Goal: Go to known website: Access a specific website the user already knows

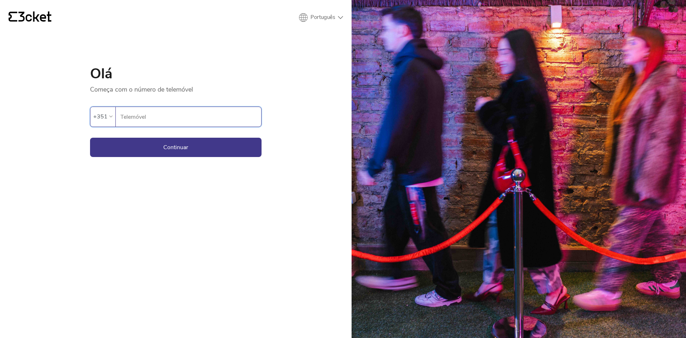
drag, startPoint x: 208, startPoint y: 112, endPoint x: 204, endPoint y: 116, distance: 6.1
click at [208, 112] on input "Telemóvel" at bounding box center [190, 117] width 141 height 20
type input "969603172"
click at [186, 149] on button "Continuar" at bounding box center [175, 147] width 171 height 19
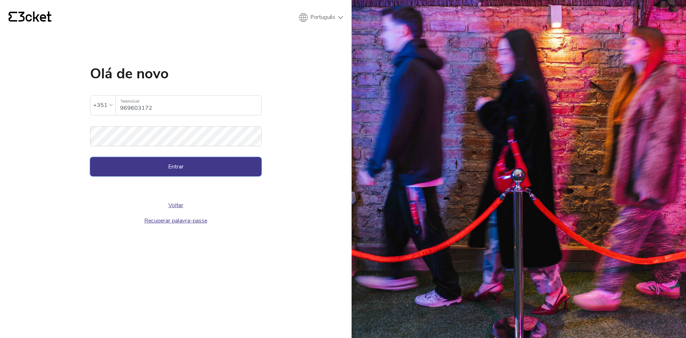
click at [223, 170] on button "Entrar" at bounding box center [175, 166] width 171 height 19
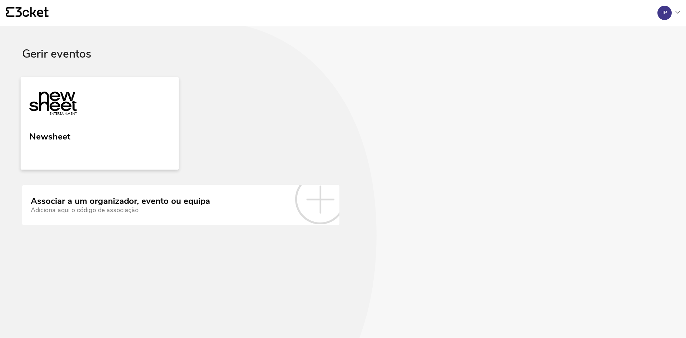
click at [89, 139] on link "Newsheet" at bounding box center [100, 123] width 158 height 93
